Goal: Task Accomplishment & Management: Use online tool/utility

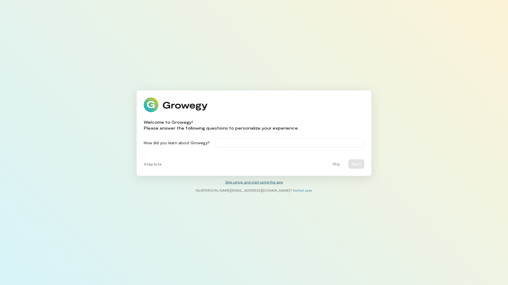
click at [270, 180] on link "Skip setup and start using the app" at bounding box center [254, 182] width 58 height 4
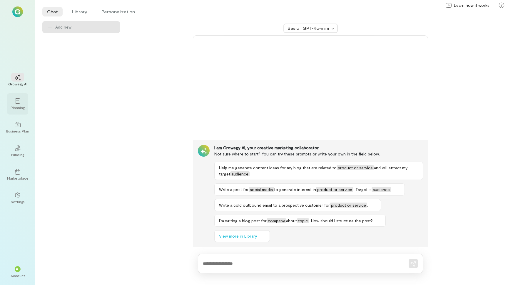
click at [11, 106] on div "Planning" at bounding box center [18, 107] width 14 height 5
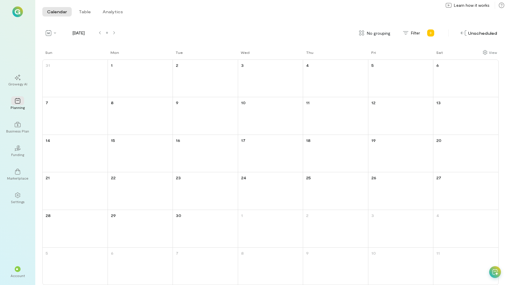
click at [153, 37] on div "September 2025 No grouping Filter Unscheduled" at bounding box center [270, 32] width 456 height 9
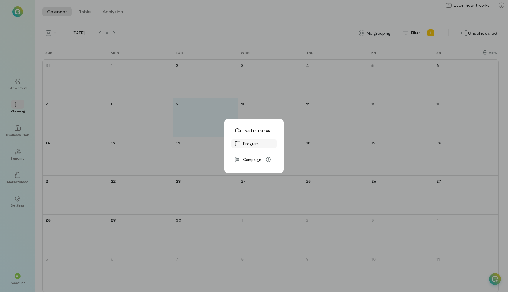
click at [249, 144] on span "Program" at bounding box center [258, 144] width 30 height 6
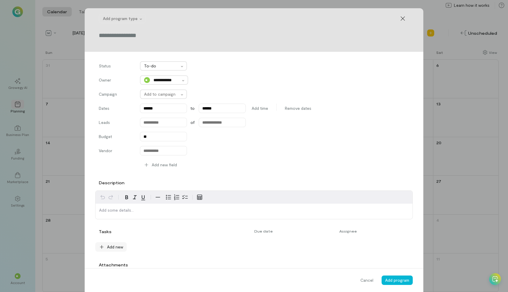
scroll to position [39, 0]
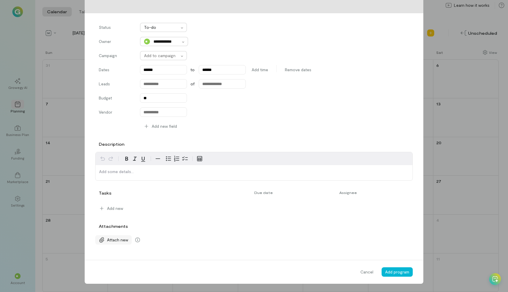
click at [123, 240] on span "Attach new" at bounding box center [117, 240] width 21 height 6
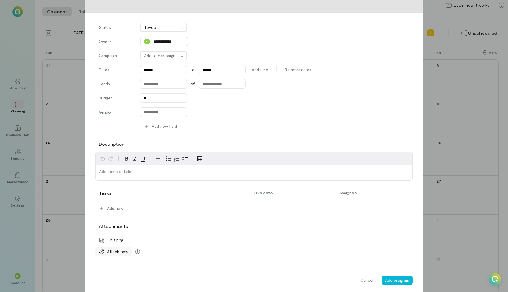
click at [113, 250] on span "Attach new" at bounding box center [117, 251] width 21 height 6
click at [366, 277] on span "Cancel" at bounding box center [366, 280] width 13 height 6
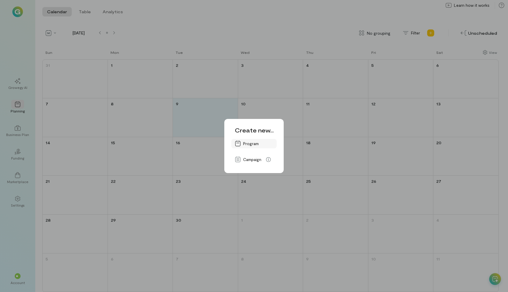
click at [247, 144] on span "Program" at bounding box center [258, 144] width 30 height 6
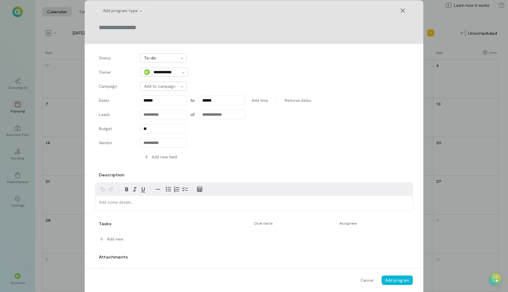
scroll to position [12, 0]
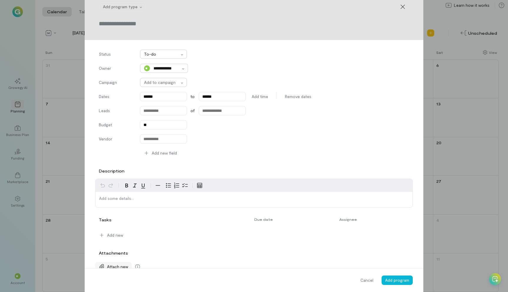
click at [116, 265] on span "Attach new" at bounding box center [117, 266] width 21 height 6
click at [257, 128] on div "Budget **" at bounding box center [254, 124] width 310 height 9
click at [341, 142] on div "Vendor" at bounding box center [254, 138] width 310 height 9
click at [367, 280] on span "Cancel" at bounding box center [366, 280] width 13 height 6
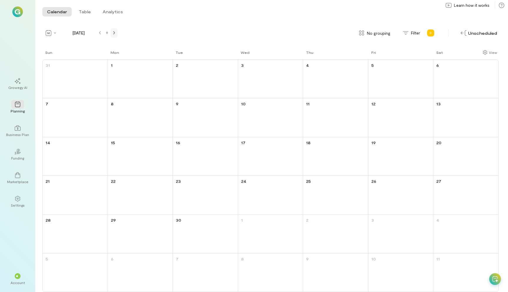
click at [115, 33] on icon at bounding box center [114, 32] width 2 height 3
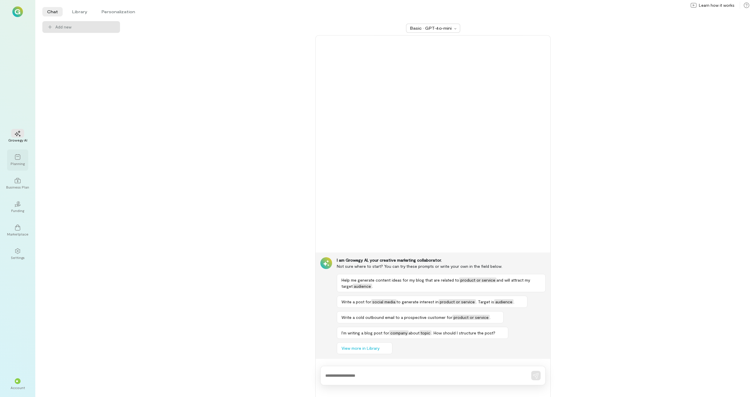
click at [17, 168] on div "Planning" at bounding box center [17, 160] width 21 height 21
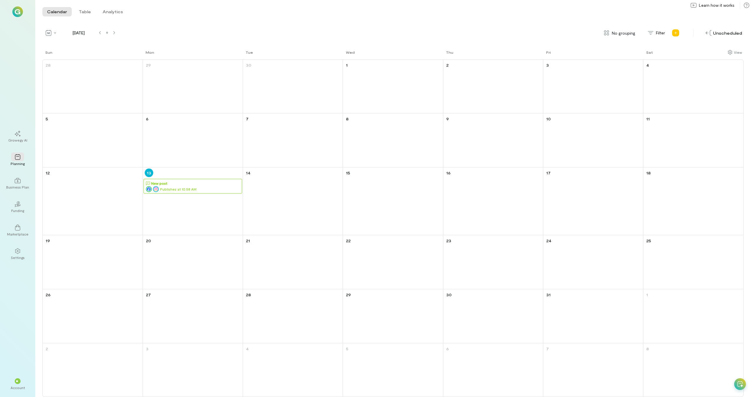
click at [183, 188] on div "Publishes at 10:58 AM" at bounding box center [194, 189] width 96 height 6
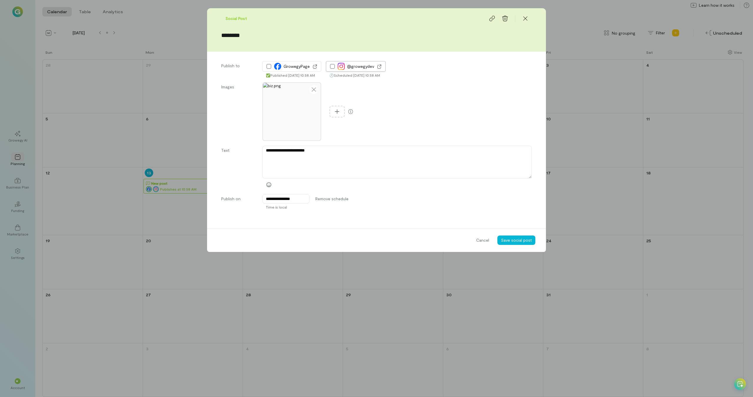
click at [379, 66] on icon at bounding box center [379, 67] width 6 height 4
type textarea "*"
click at [526, 18] on icon at bounding box center [525, 19] width 6 height 6
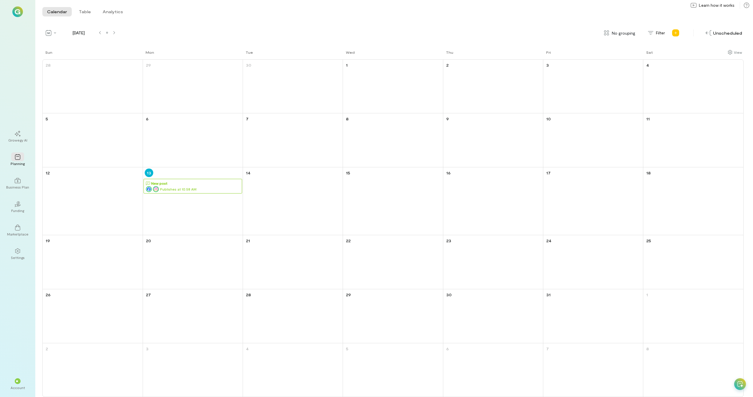
click at [193, 186] on div "Publishes at 10:58 AM" at bounding box center [194, 189] width 96 height 6
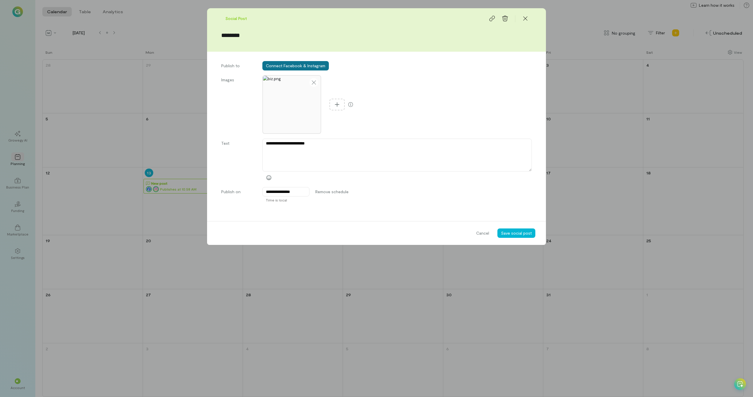
click at [302, 66] on button "Connect Facebook & Instagram" at bounding box center [295, 65] width 66 height 9
type textarea "*"
